Goal: Navigation & Orientation: Find specific page/section

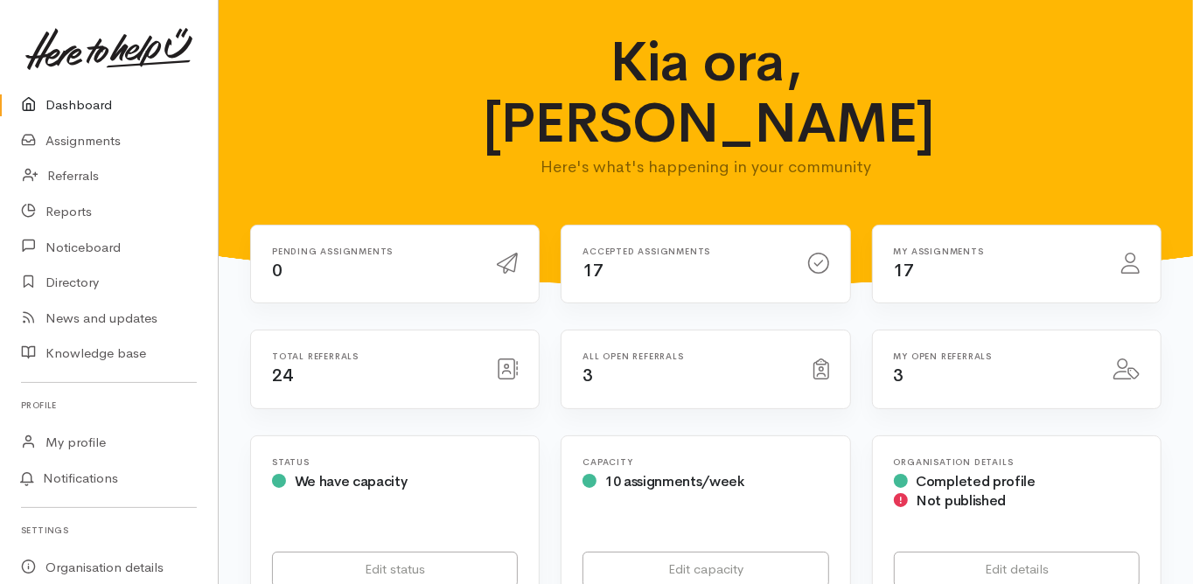
click at [81, 97] on link "Dashboard" at bounding box center [109, 105] width 218 height 36
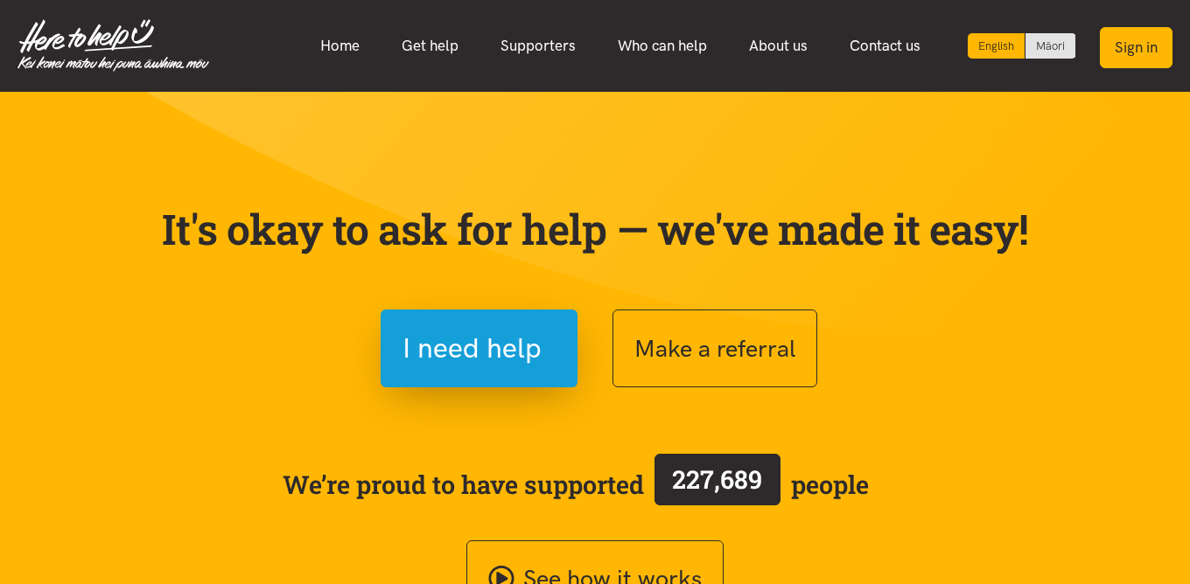
click at [1130, 53] on button "Sign in" at bounding box center [1136, 47] width 73 height 41
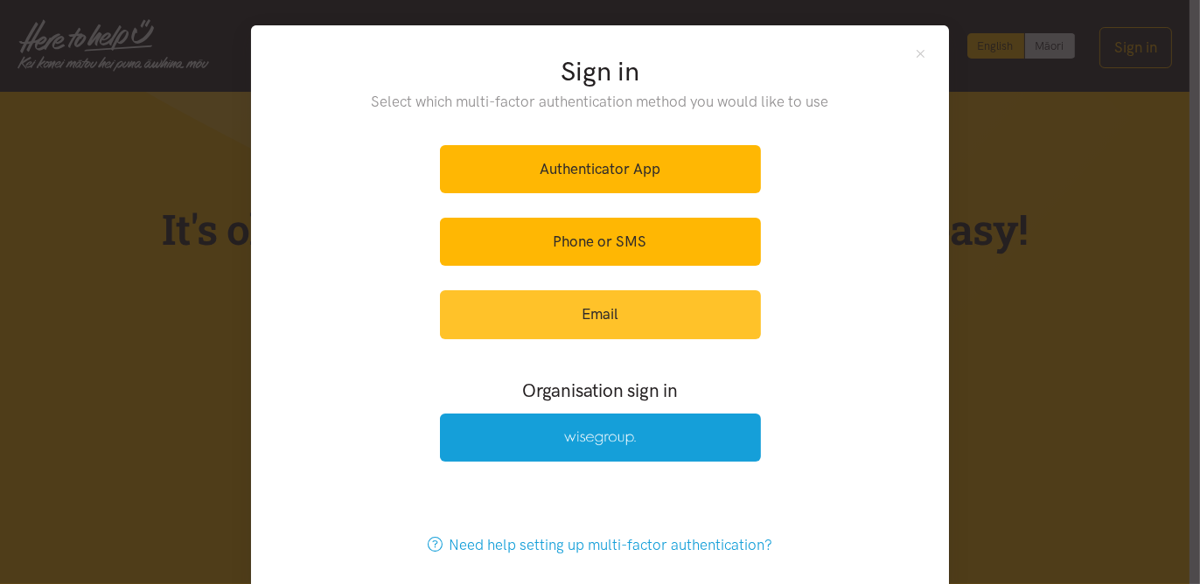
click at [572, 318] on link "Email" at bounding box center [600, 314] width 321 height 48
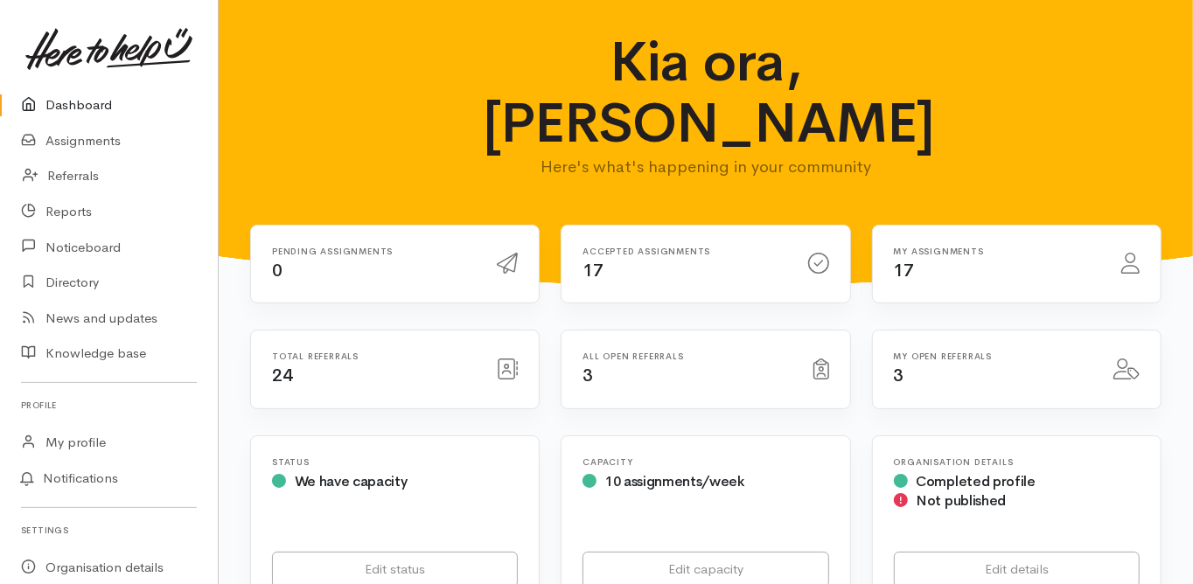
click at [90, 112] on link "Dashboard" at bounding box center [109, 105] width 218 height 36
